Goal: Find specific page/section: Find specific page/section

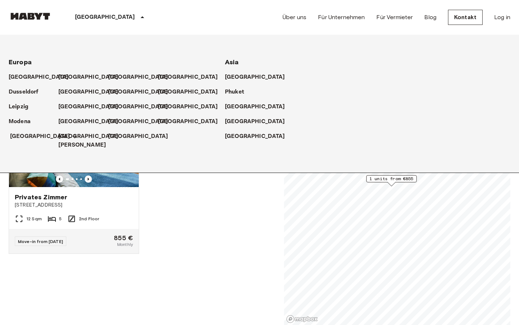
click at [27, 134] on p "[GEOGRAPHIC_DATA]" at bounding box center [40, 136] width 60 height 9
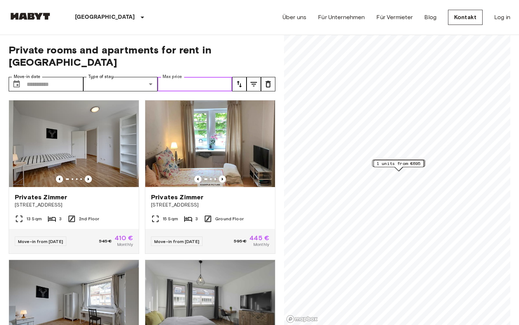
click at [182, 77] on input "Max price" at bounding box center [195, 84] width 75 height 14
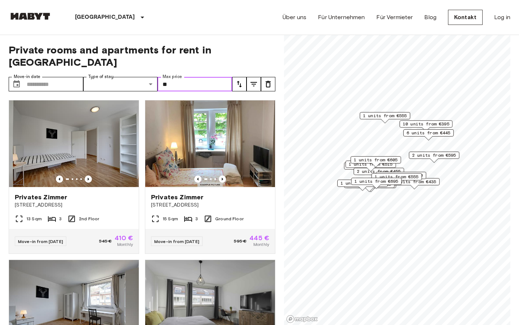
type input "***"
